Goal: Task Accomplishment & Management: Complete application form

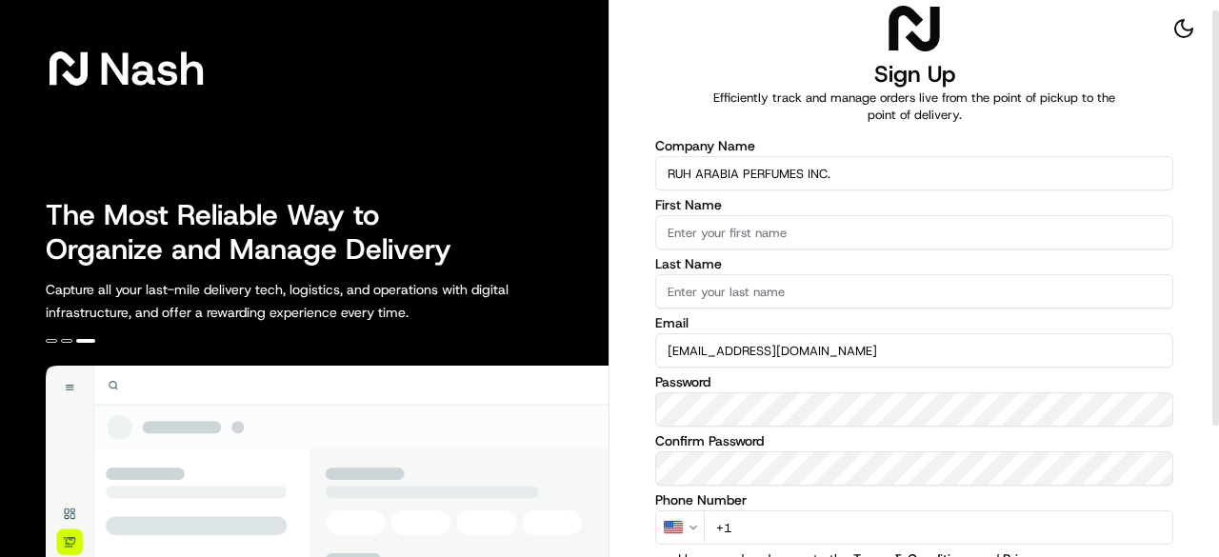
scroll to position [11, 0]
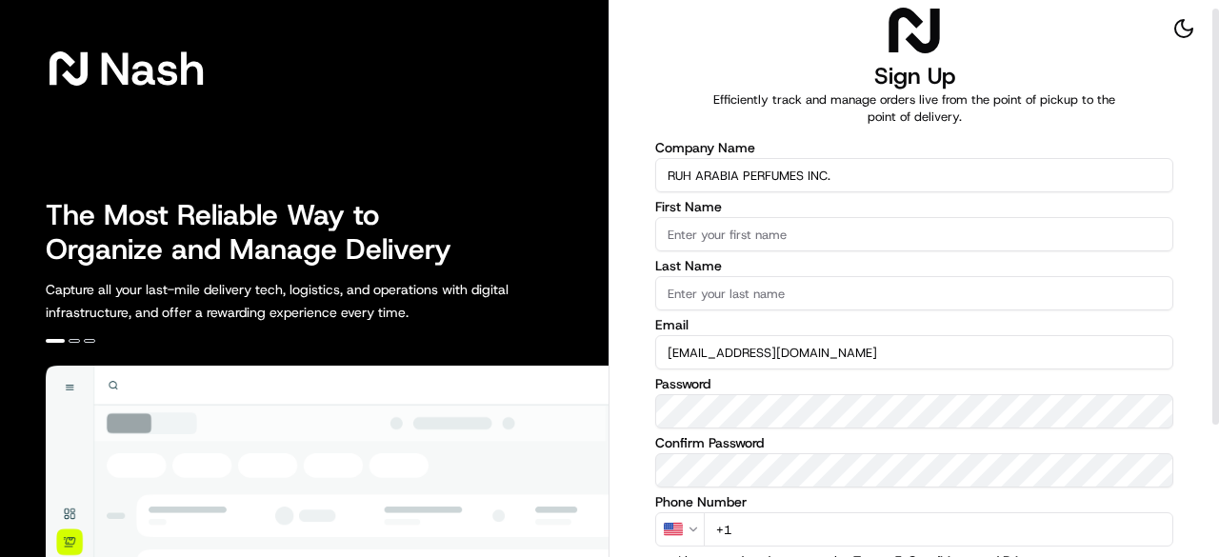
click at [749, 239] on input "First Name" at bounding box center [914, 234] width 518 height 34
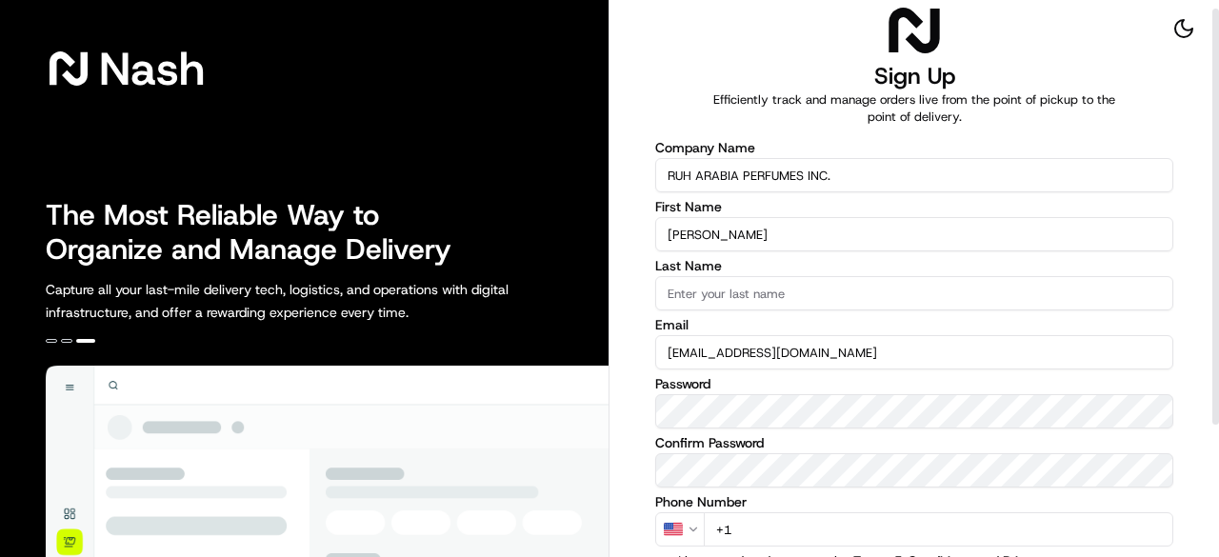
type input "[PERSON_NAME]"
click at [681, 292] on input "Last Name" at bounding box center [914, 293] width 518 height 34
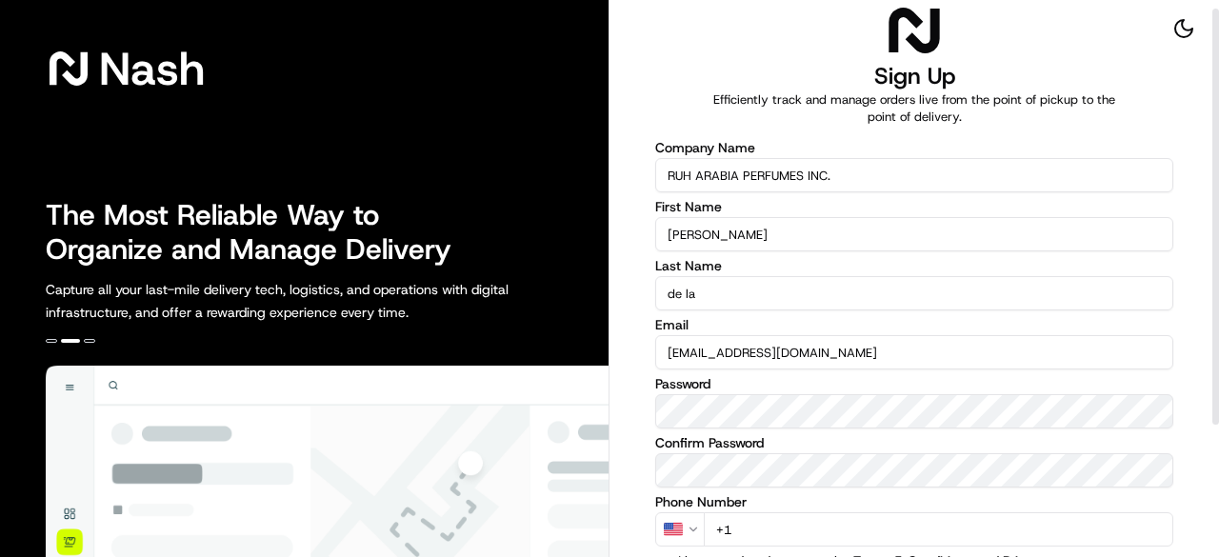
type input "de la"
click at [734, 243] on input "[PERSON_NAME]" at bounding box center [914, 234] width 518 height 34
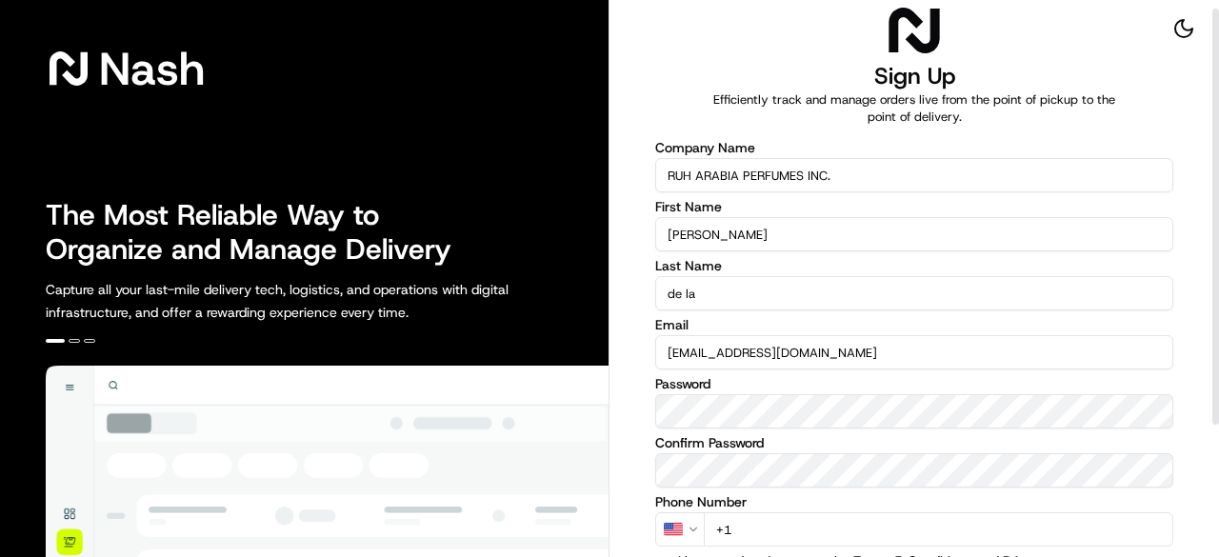
type input "[PERSON_NAME]"
click at [714, 297] on input "de la" at bounding box center [914, 293] width 518 height 34
type input "d"
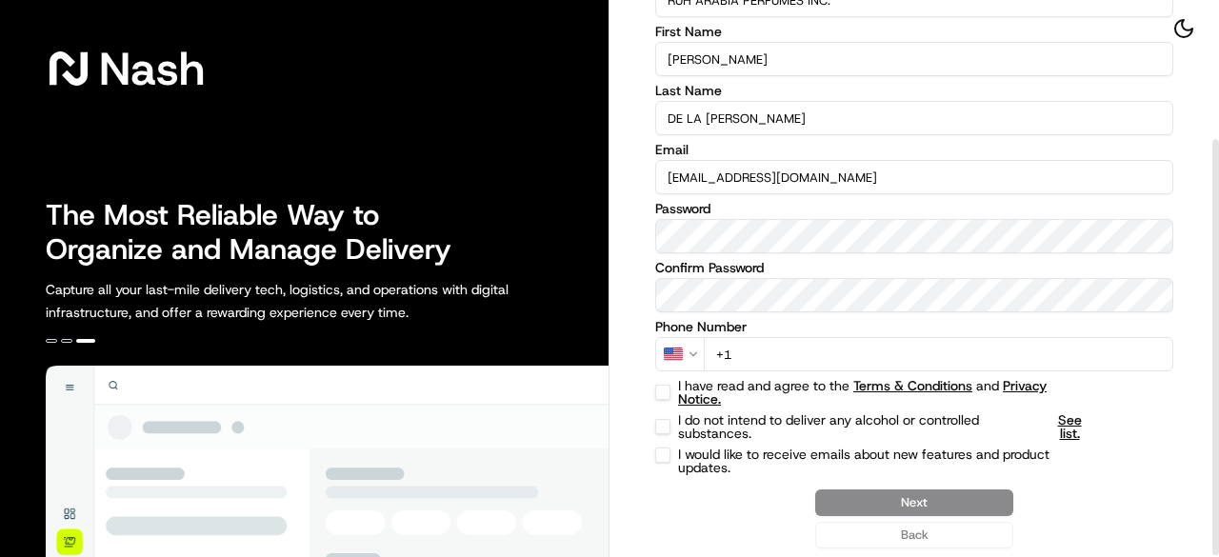
scroll to position [185, 0]
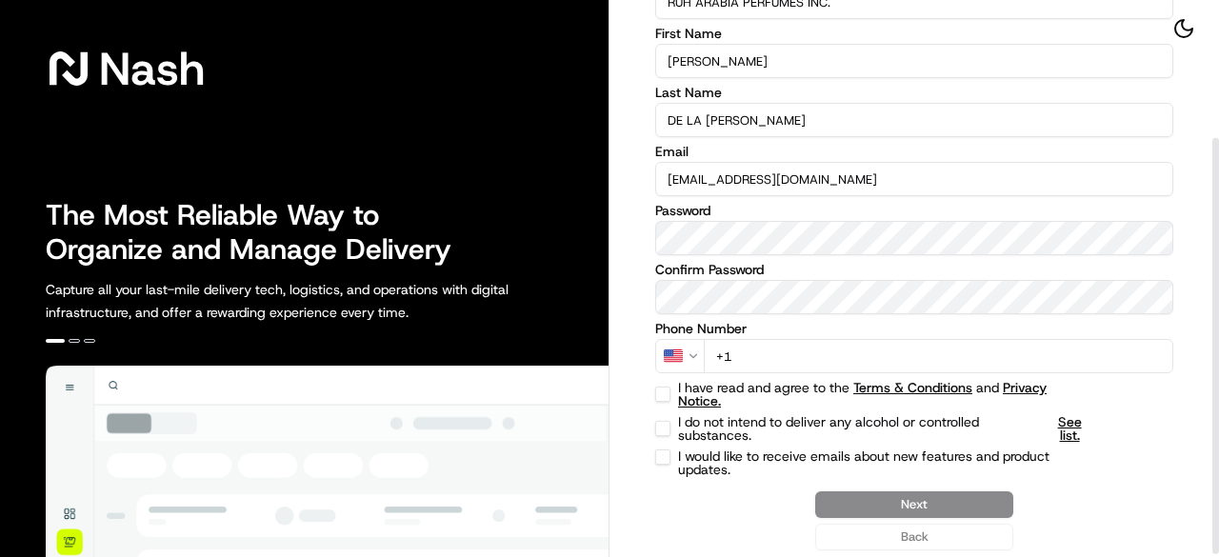
type input "DE LA [PERSON_NAME]"
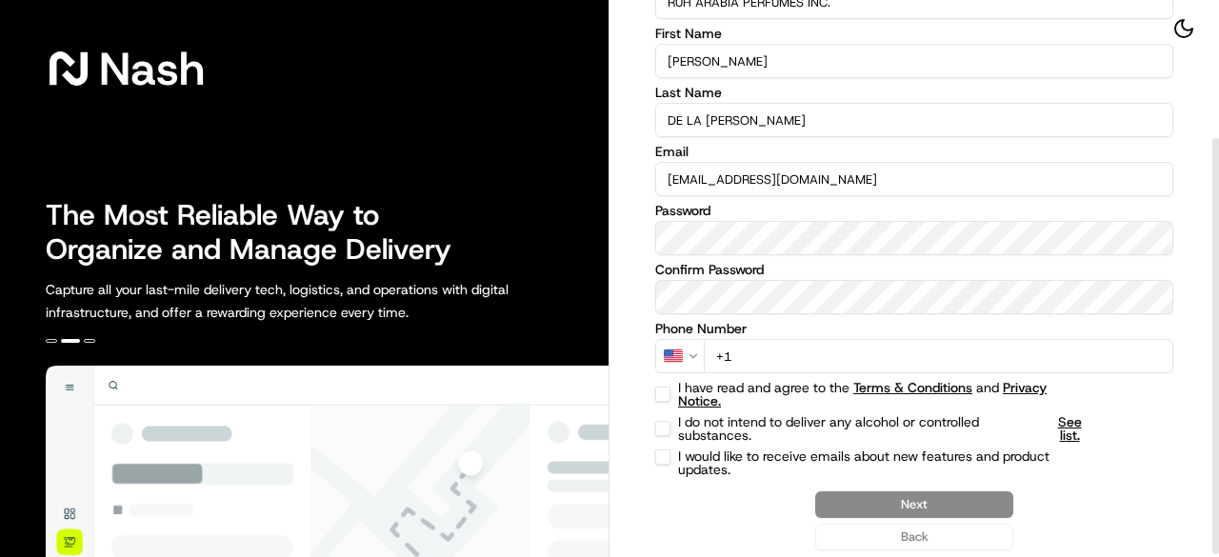
click at [764, 357] on input "+1" at bounding box center [939, 356] width 470 height 34
type input "[PHONE_NUMBER]"
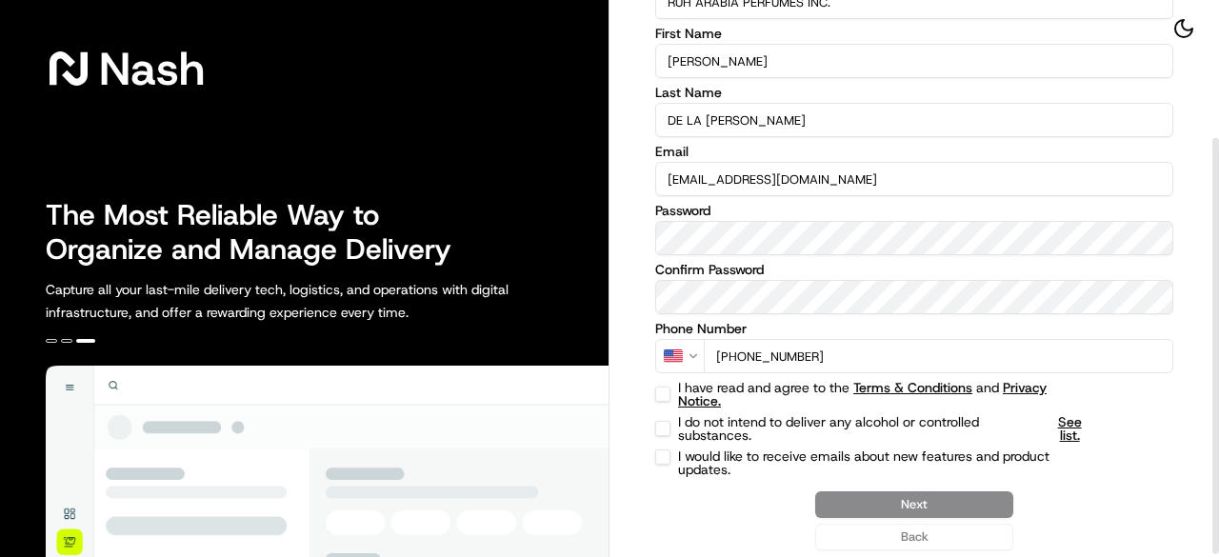
click at [663, 394] on button "I have read and agree to the Terms & Conditions and Privacy Notice." at bounding box center [662, 394] width 15 height 15
checkbox input "true"
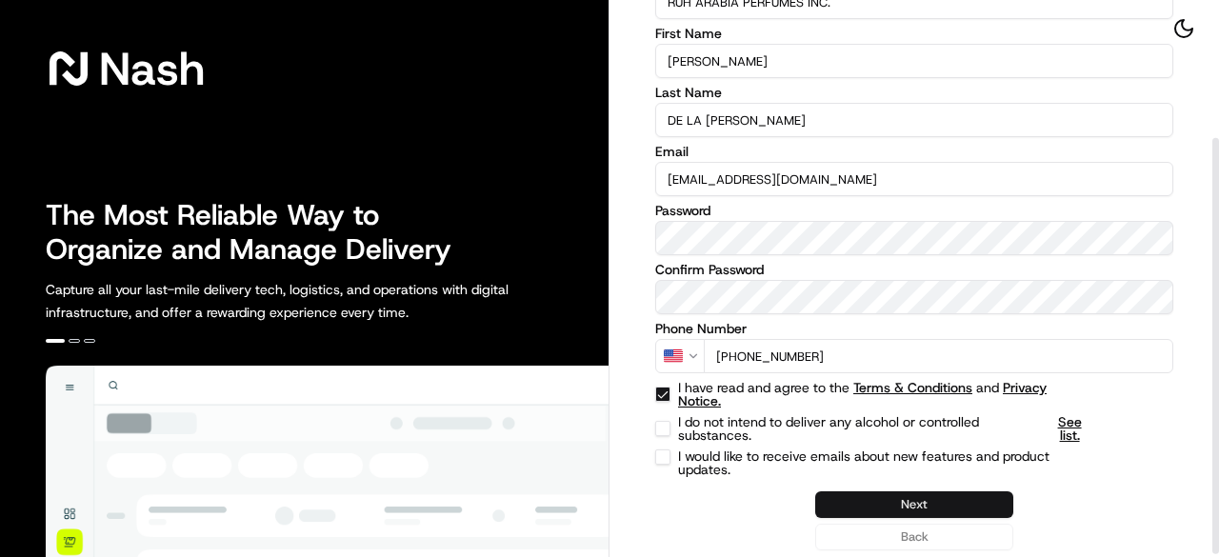
scroll to position [189, 0]
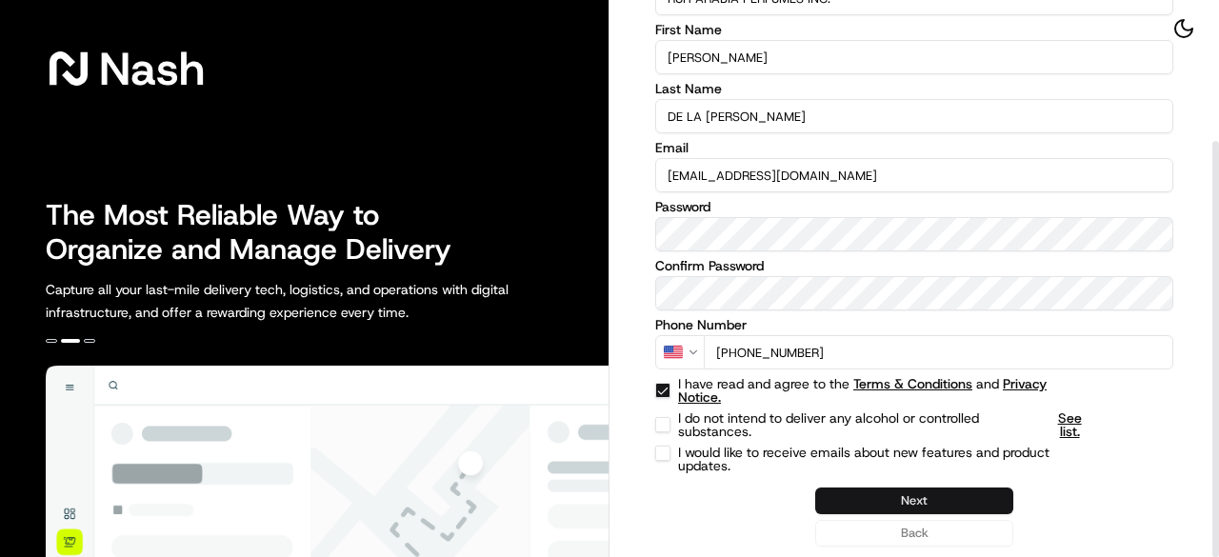
click at [904, 496] on button "Next" at bounding box center [914, 501] width 198 height 27
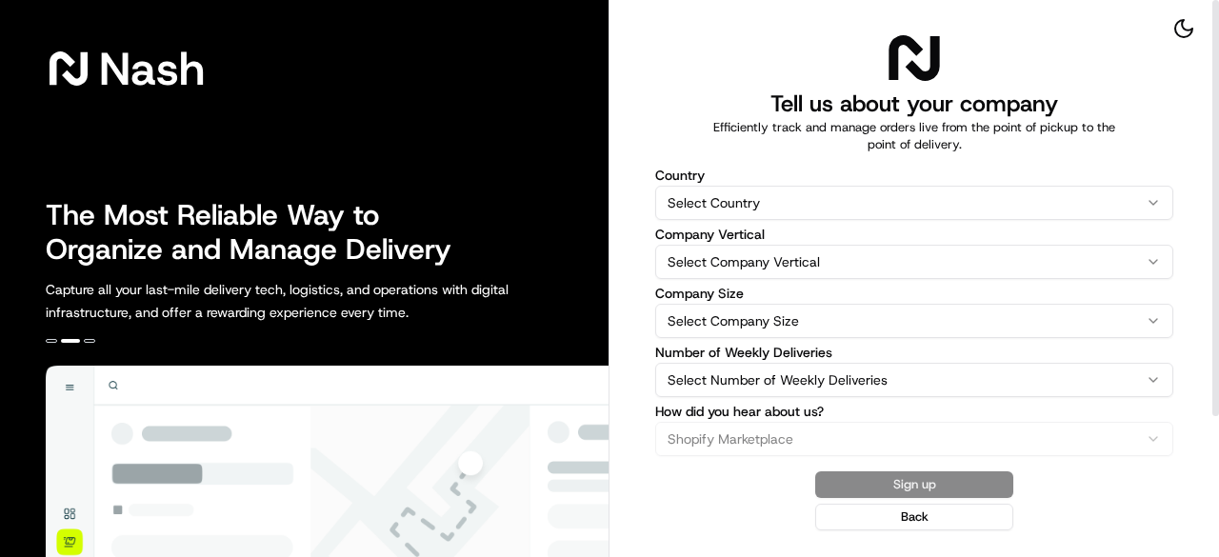
scroll to position [0, 0]
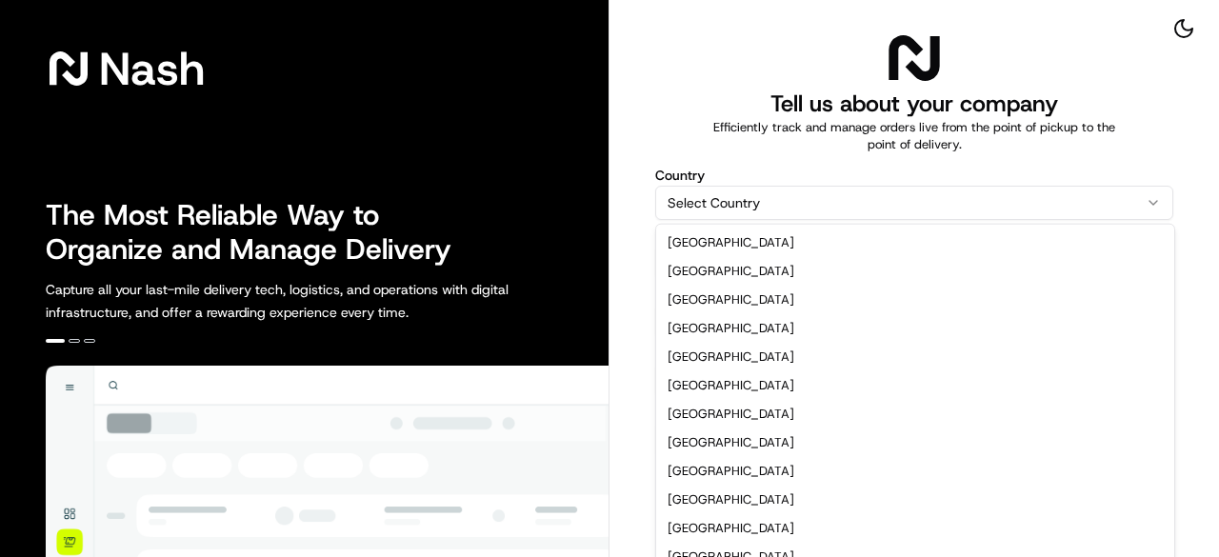
click at [1150, 201] on html "[PERSON_NAME] The Most Reliable Way to Organize and Manage Delivery Capture all…" at bounding box center [609, 278] width 1219 height 557
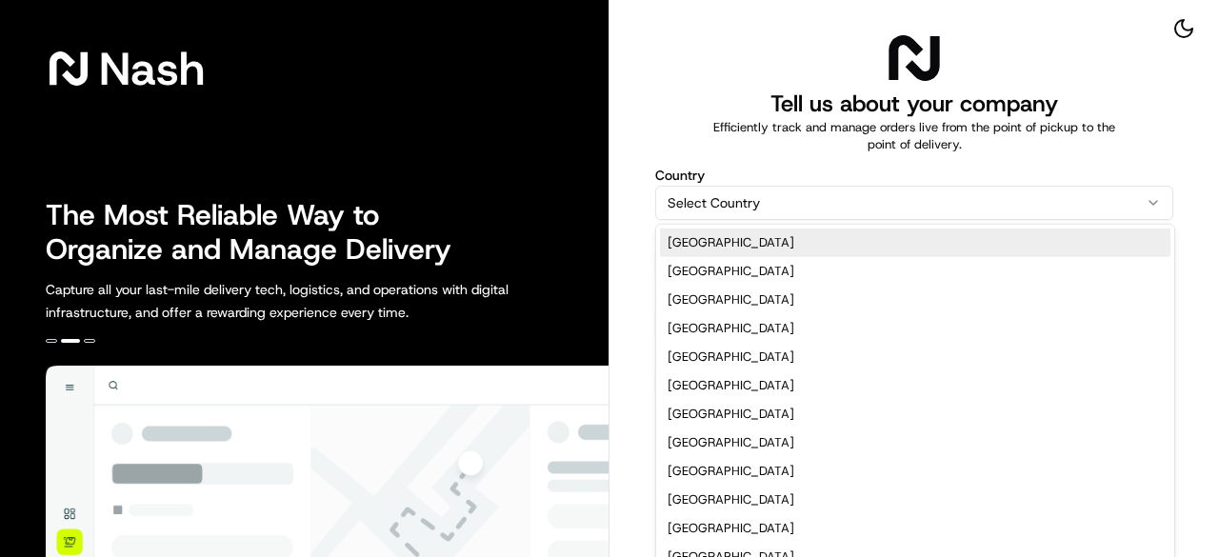
select select "US"
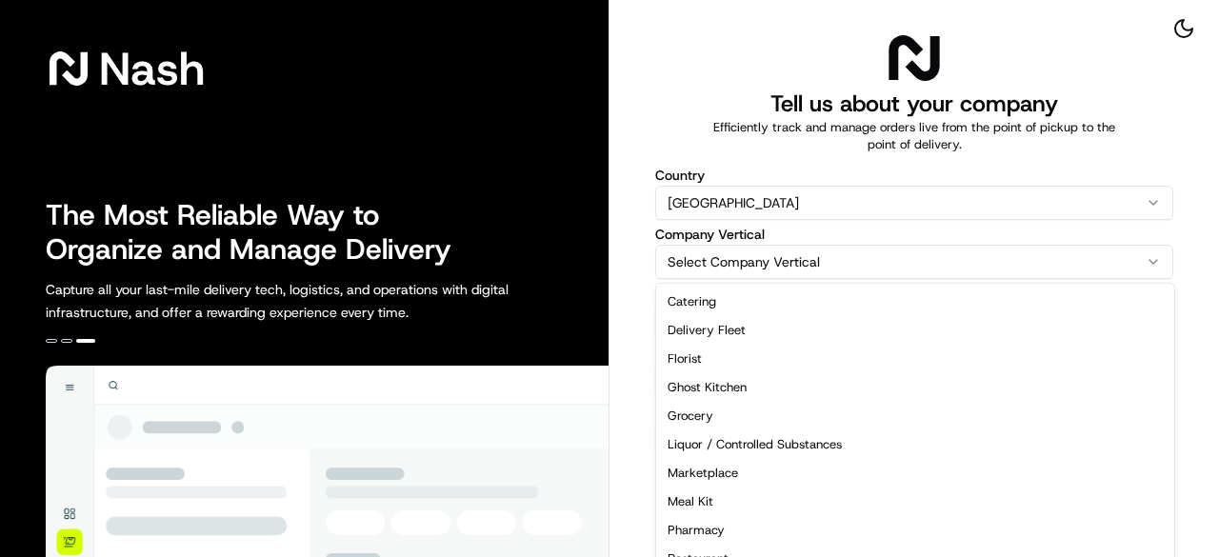
click at [1153, 263] on html "[PERSON_NAME] The Most Reliable Way to Organize and Manage Delivery Capture all…" at bounding box center [609, 278] width 1219 height 557
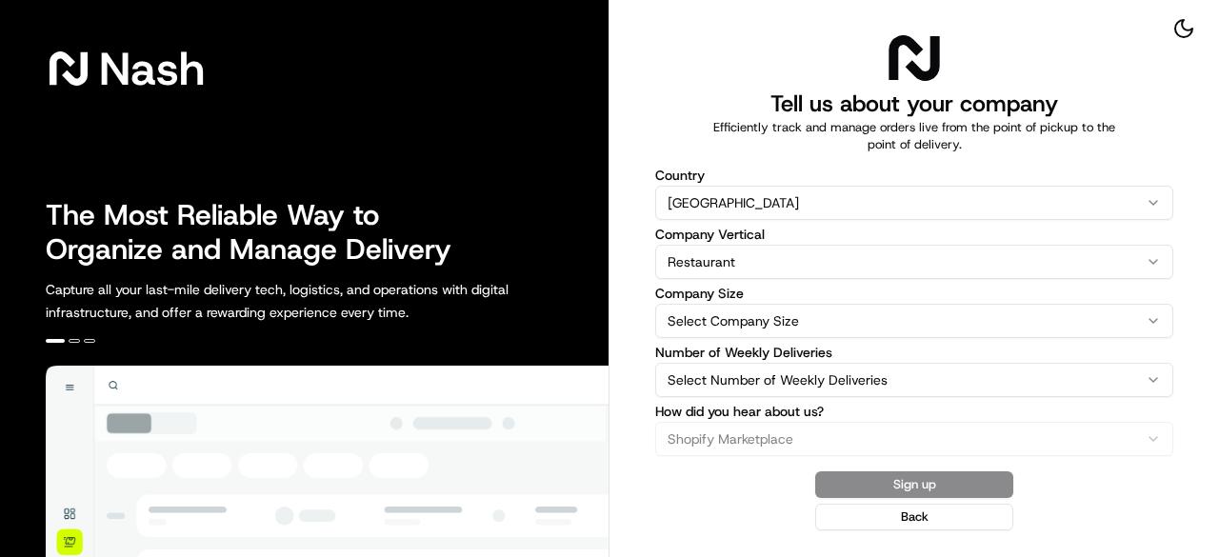
click at [1158, 268] on html "[PERSON_NAME] The Most Reliable Way to Organize and Manage Delivery Capture all…" at bounding box center [609, 278] width 1219 height 557
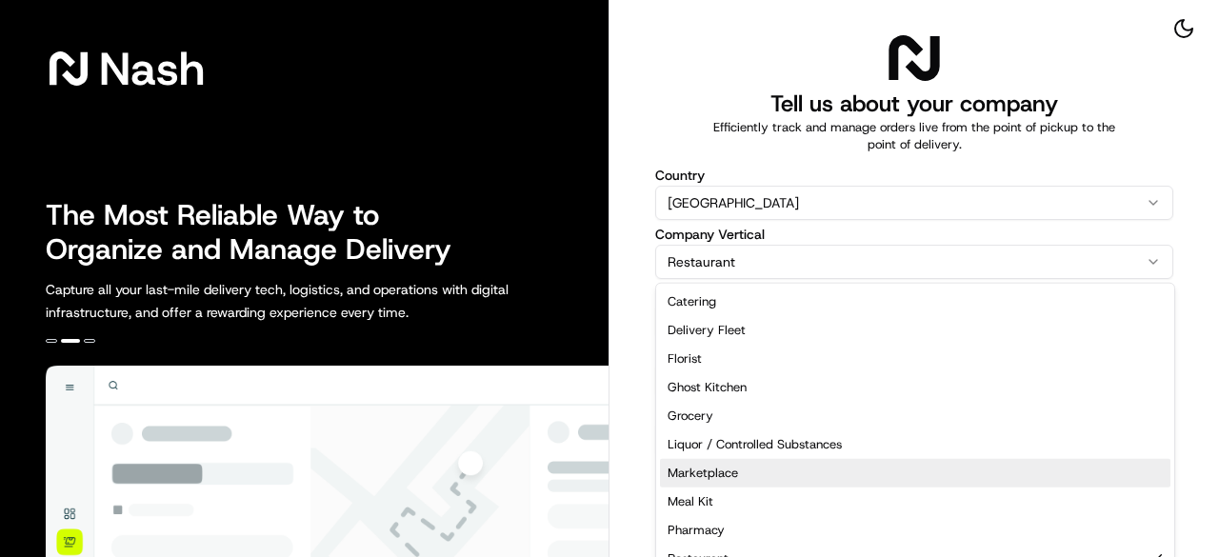
select select "Marketplace"
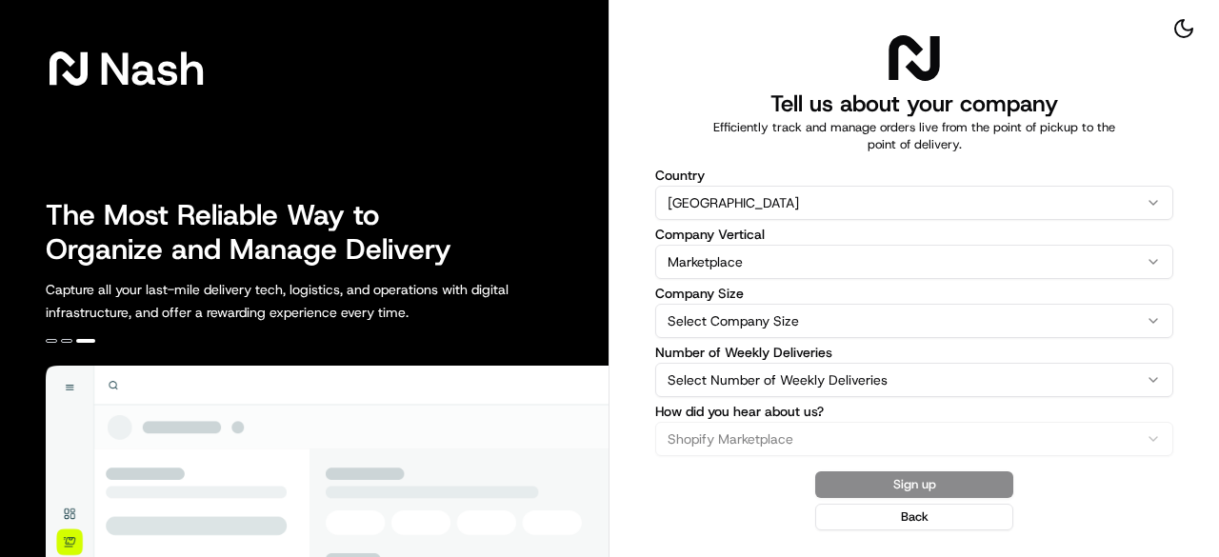
click at [1152, 321] on html "[PERSON_NAME] The Most Reliable Way to Organize and Manage Delivery Capture all…" at bounding box center [609, 278] width 1219 height 557
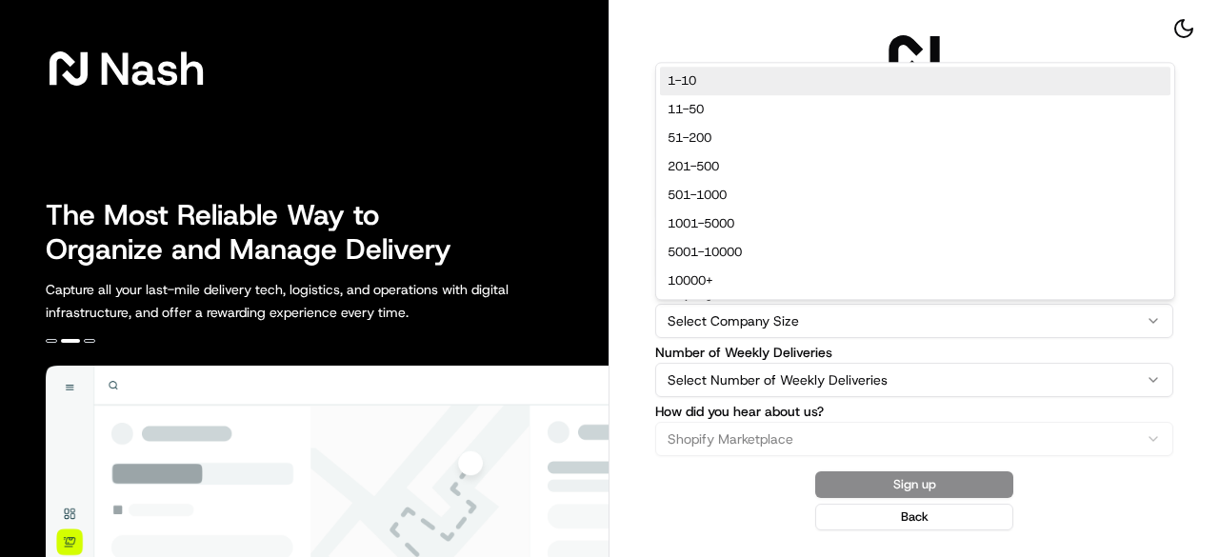
select select "1-10"
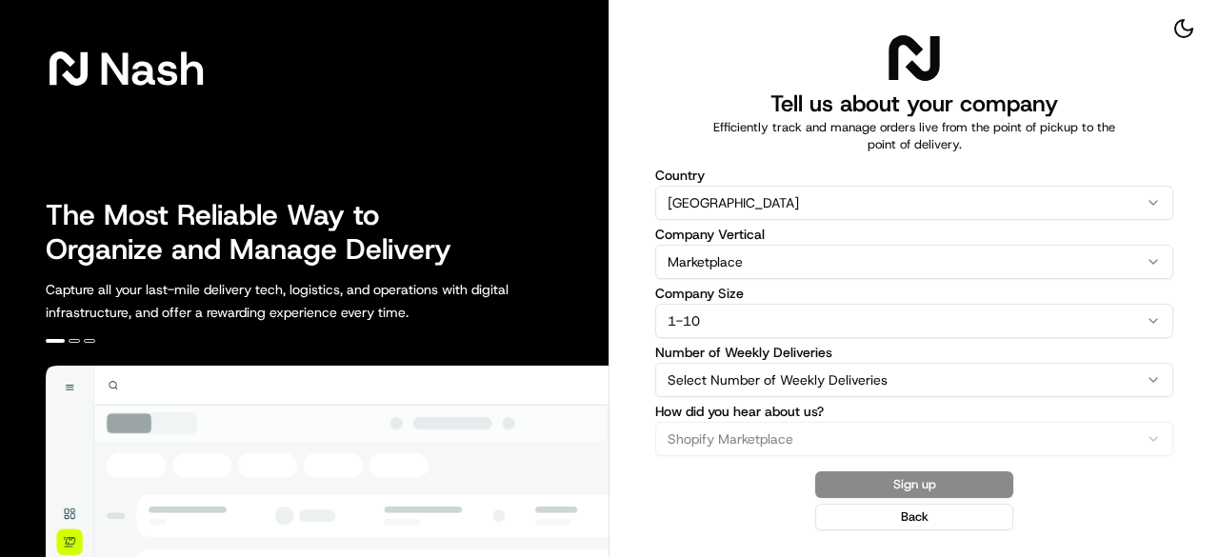
click at [1155, 382] on html "[PERSON_NAME] The Most Reliable Way to Organize and Manage Delivery Capture all…" at bounding box center [609, 278] width 1219 height 557
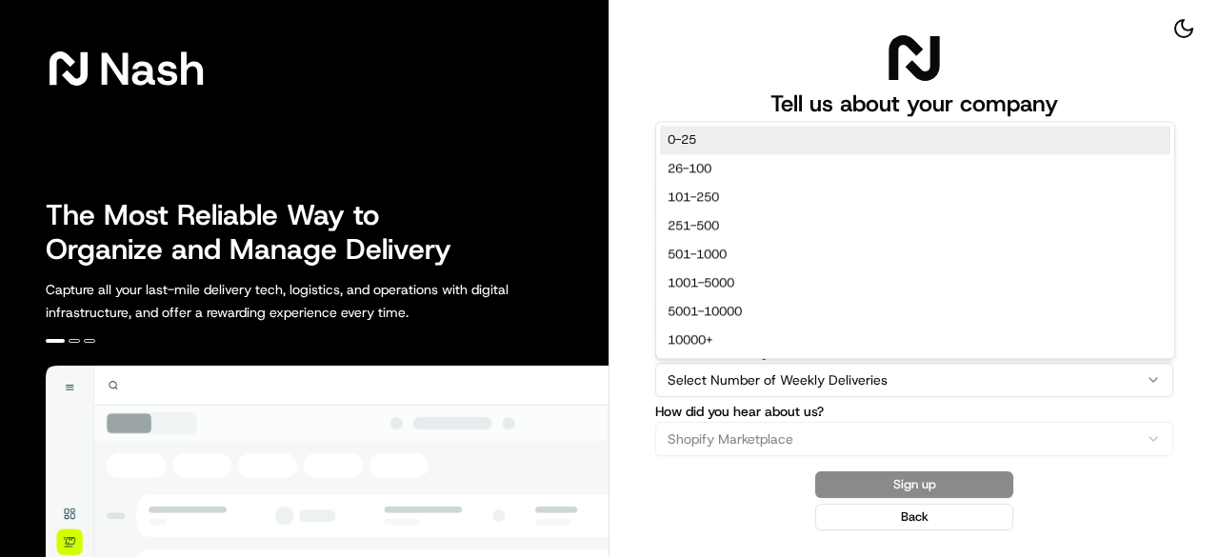
select select "0-25"
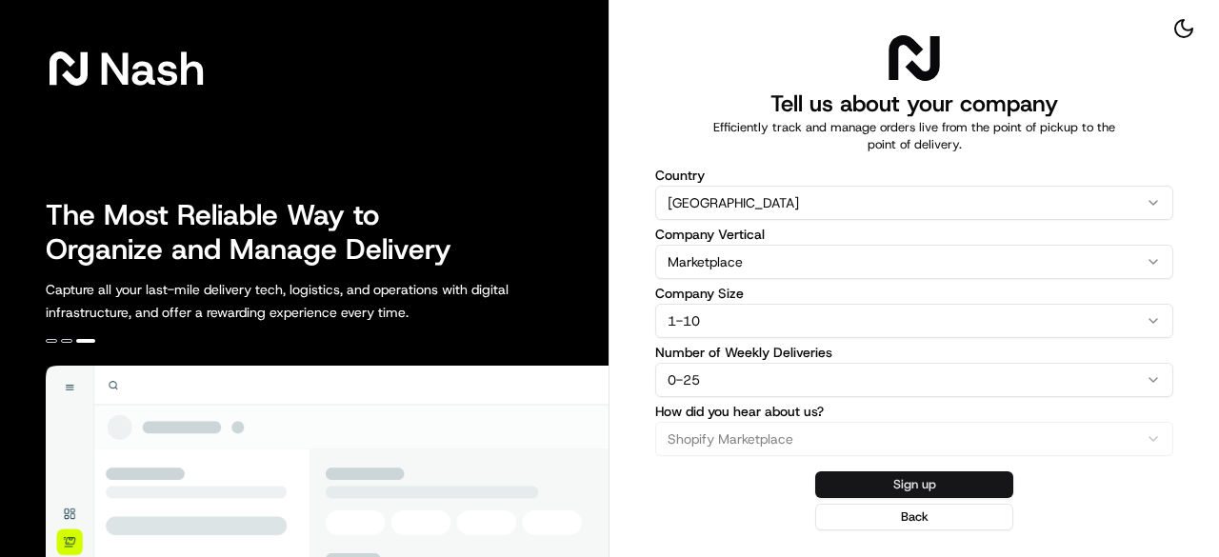
click at [893, 481] on button "Sign up" at bounding box center [914, 484] width 198 height 27
